Goal: Check status: Check status

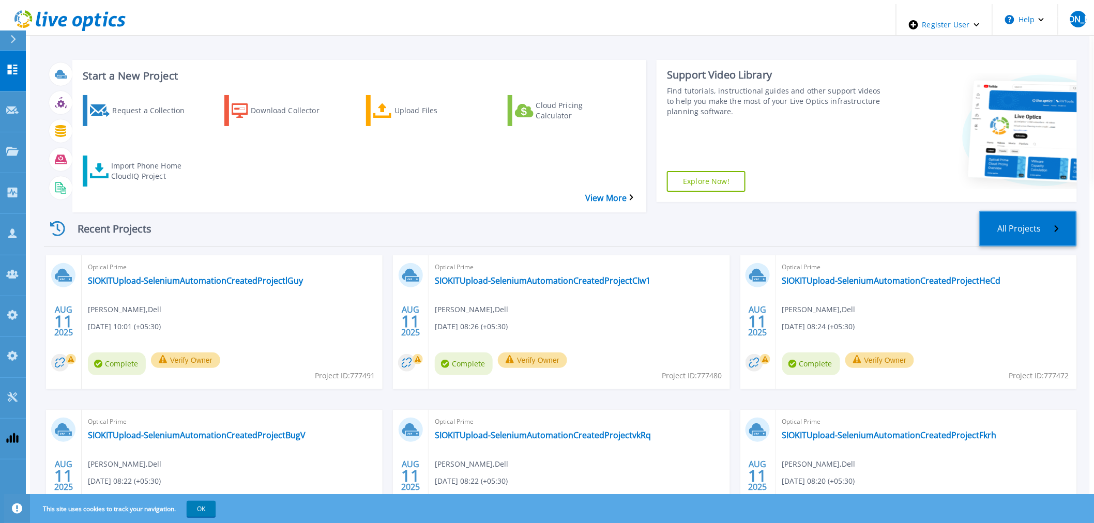
click at [1013, 211] on link "All Projects" at bounding box center [1028, 229] width 98 height 36
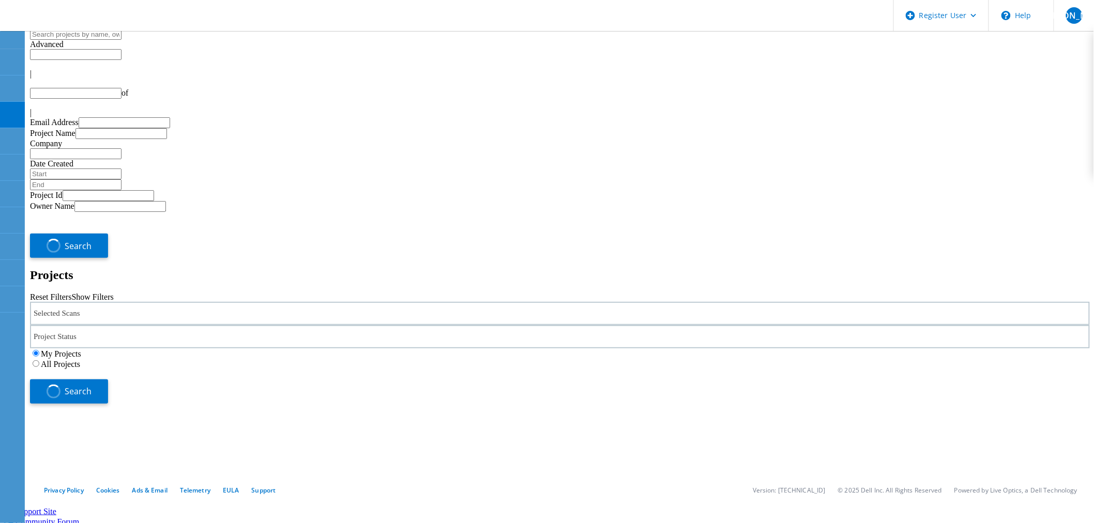
type input "1"
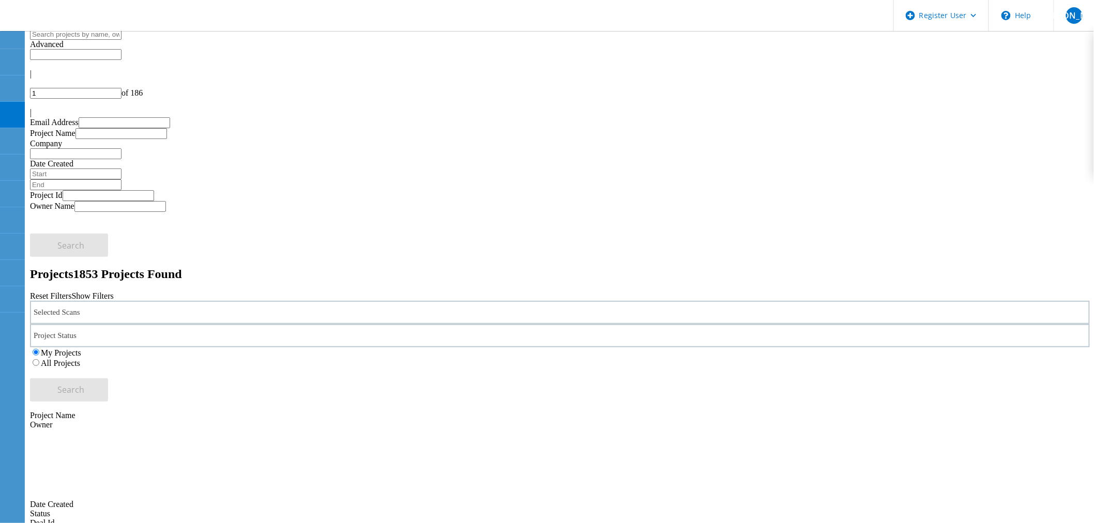
click at [121, 40] on input "text" at bounding box center [75, 34] width 91 height 11
paste input "596251"
type input "596251"
drag, startPoint x: 701, startPoint y: 141, endPoint x: 748, endPoint y: 143, distance: 47.1
click at [80, 359] on label "All Projects" at bounding box center [60, 363] width 39 height 9
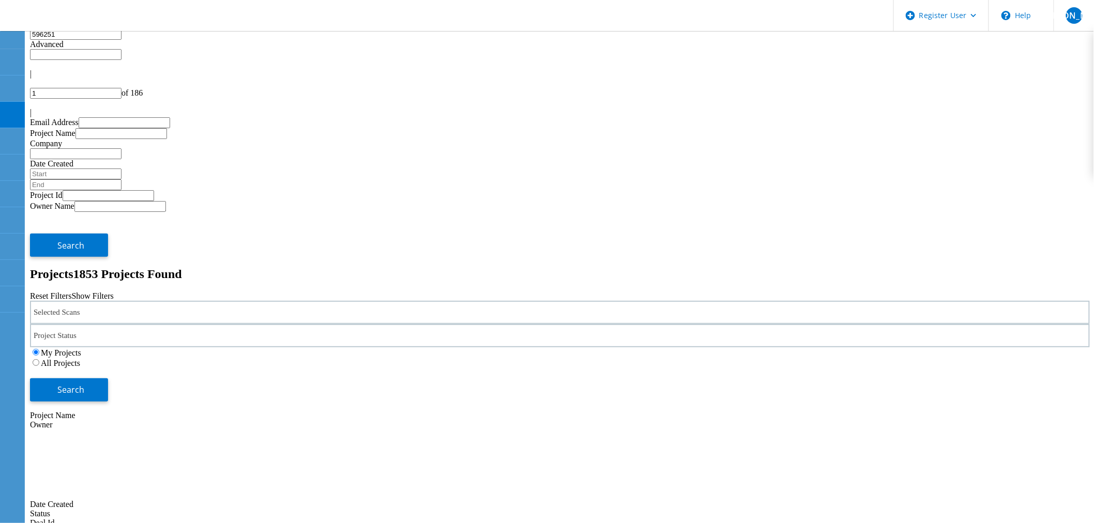
click at [39, 359] on input "All Projects" at bounding box center [36, 362] width 7 height 7
click at [108, 378] on button "Search" at bounding box center [69, 389] width 78 height 23
